Goal: Information Seeking & Learning: Learn about a topic

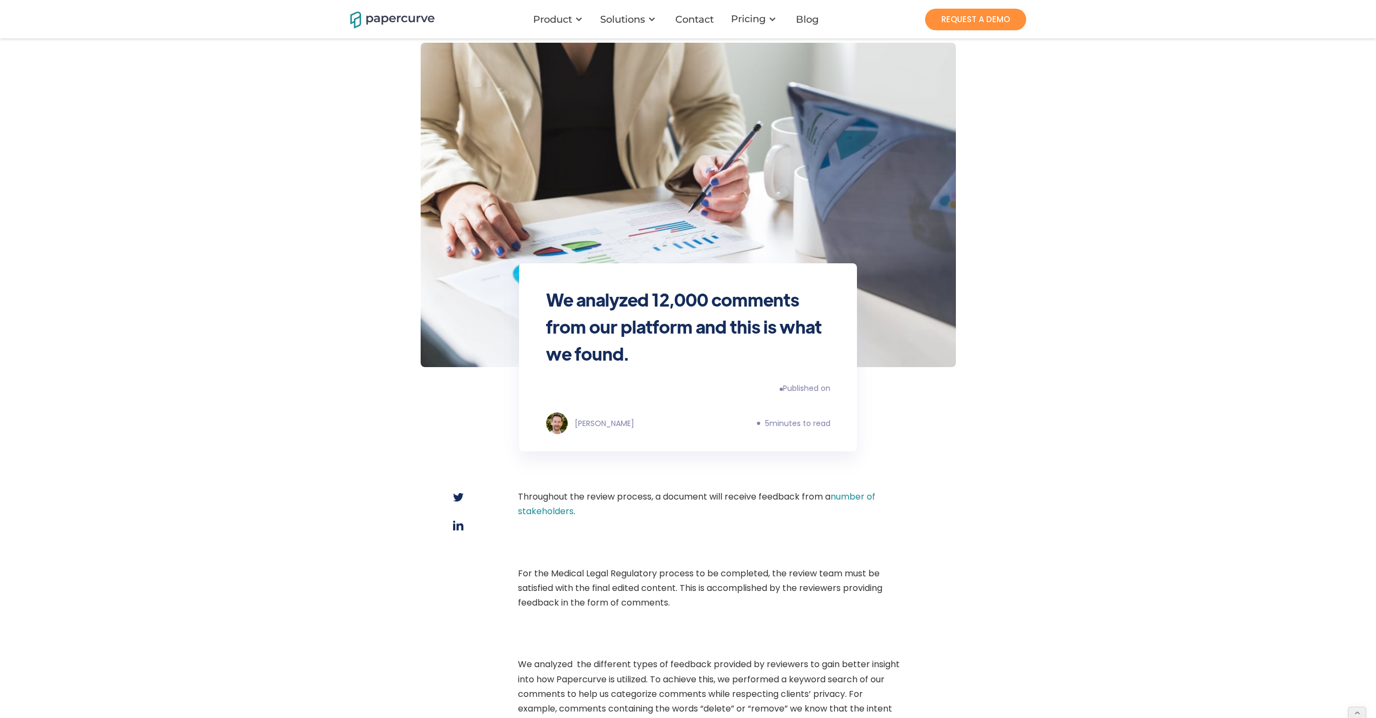
click at [786, 386] on div "Published on" at bounding box center [807, 388] width 48 height 11
click at [408, 228] on div "We analyzed 12,000 comments from our platform and this is what we found. Publis…" at bounding box center [688, 242] width 1376 height 484
